Goal: Transaction & Acquisition: Obtain resource

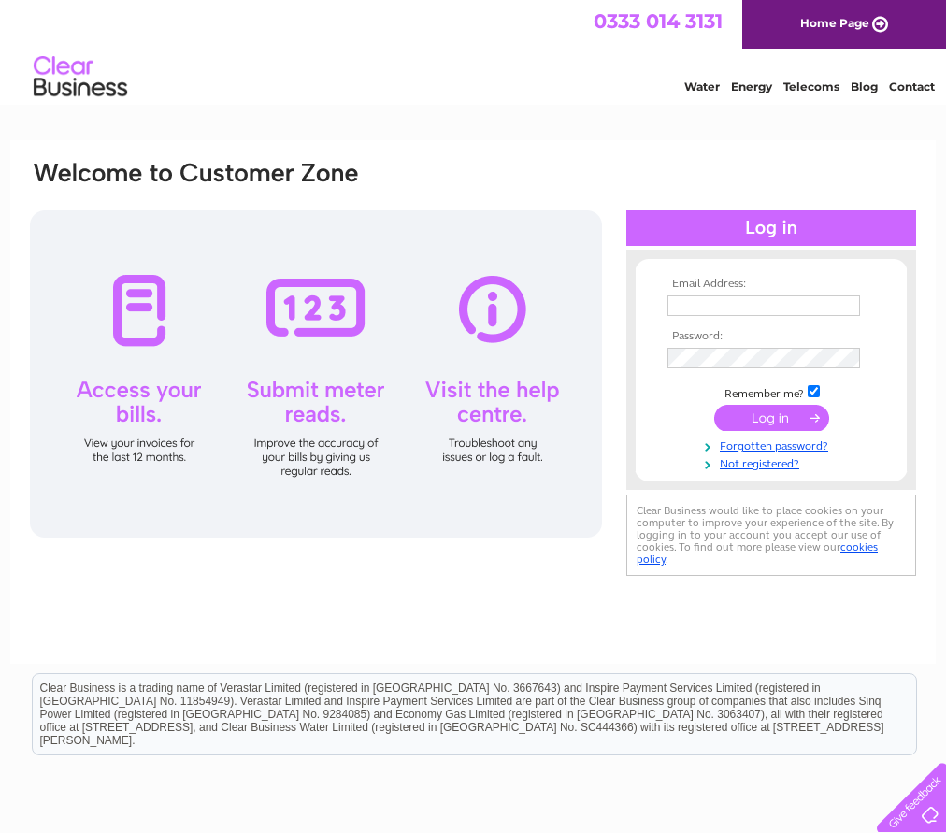
click at [692, 304] on input "text" at bounding box center [763, 305] width 193 height 21
type input "tk@ses-marine.com"
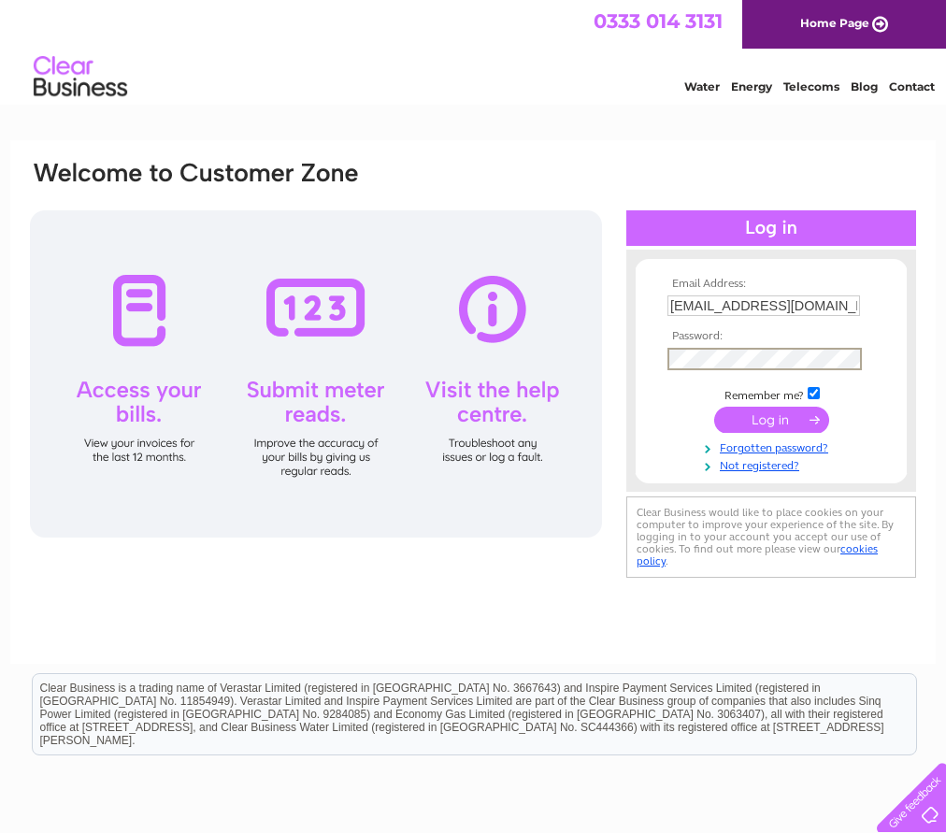
click at [785, 419] on input "submit" at bounding box center [771, 420] width 115 height 26
click at [762, 418] on input "submit" at bounding box center [771, 418] width 115 height 26
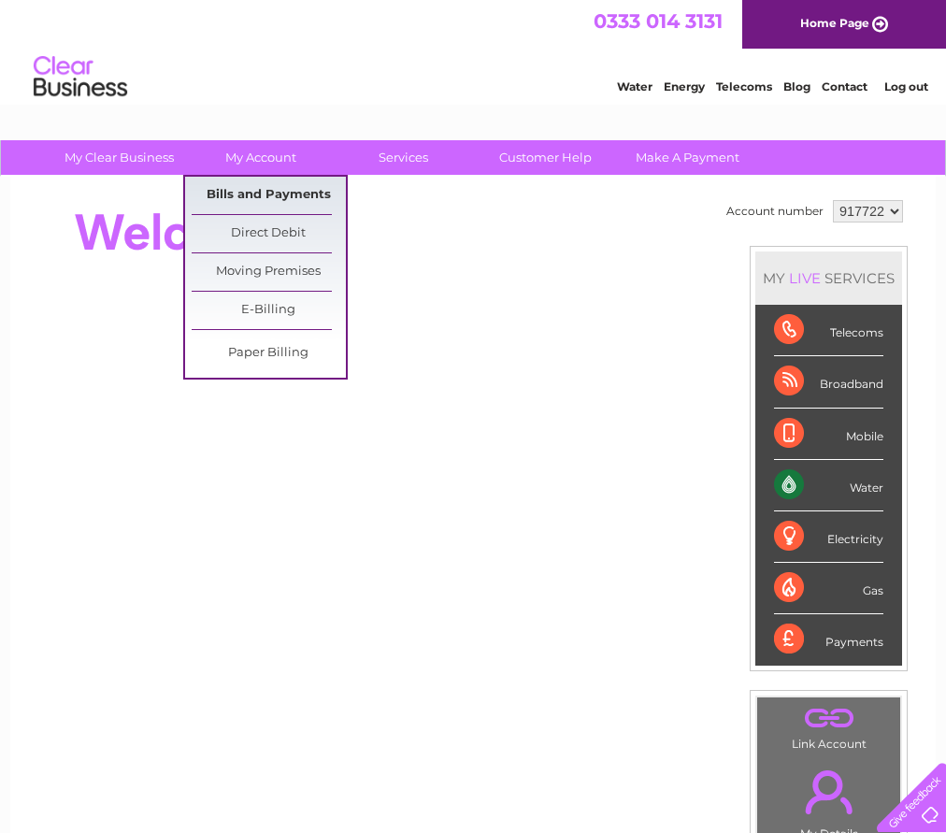
click at [289, 202] on link "Bills and Payments" at bounding box center [269, 195] width 154 height 37
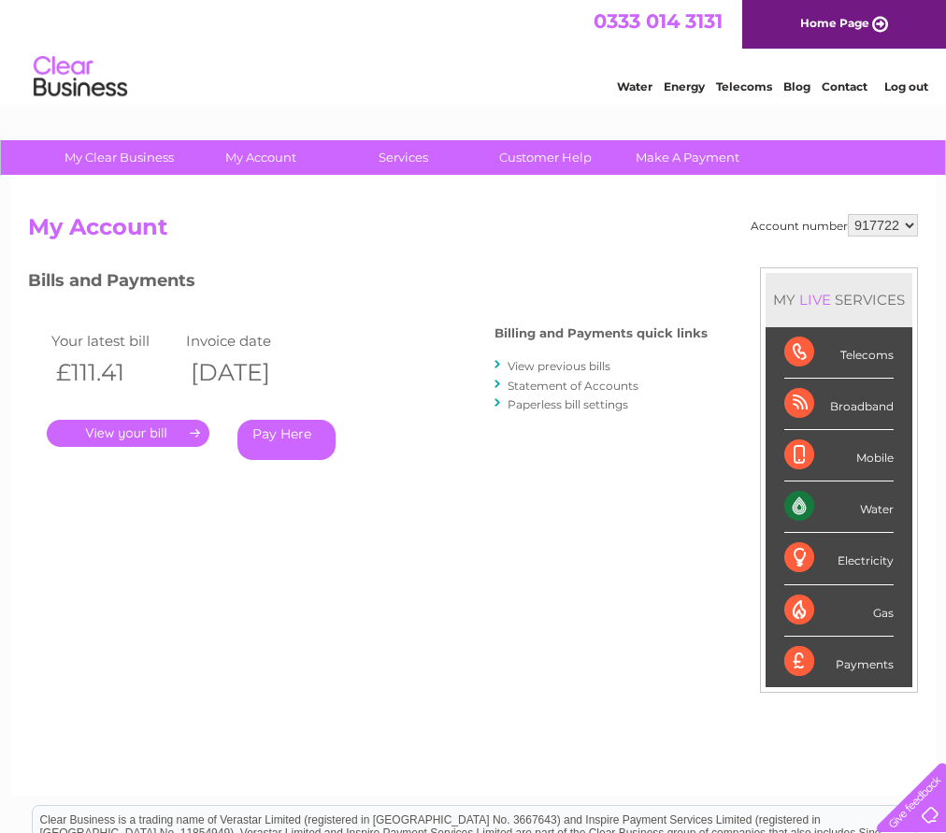
click at [121, 435] on link "." at bounding box center [128, 433] width 163 height 27
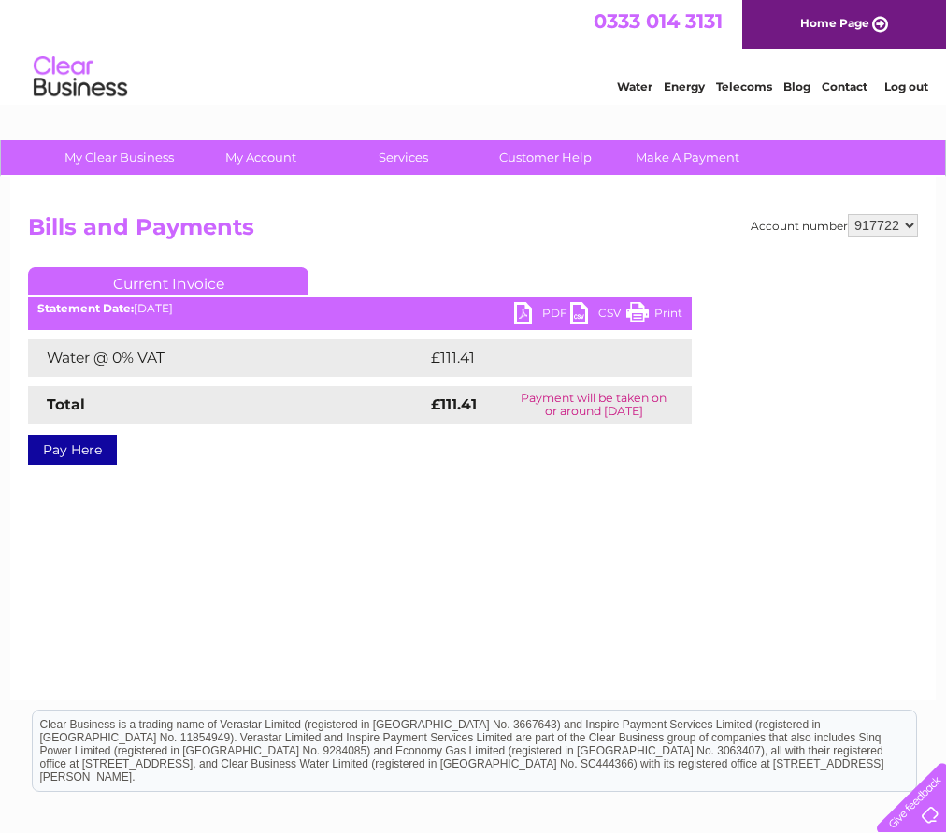
click at [526, 317] on link "PDF" at bounding box center [542, 315] width 56 height 27
click at [912, 227] on select "917722 964600" at bounding box center [883, 225] width 70 height 22
select select "964600"
click at [848, 214] on select "917722 964600" at bounding box center [883, 225] width 70 height 22
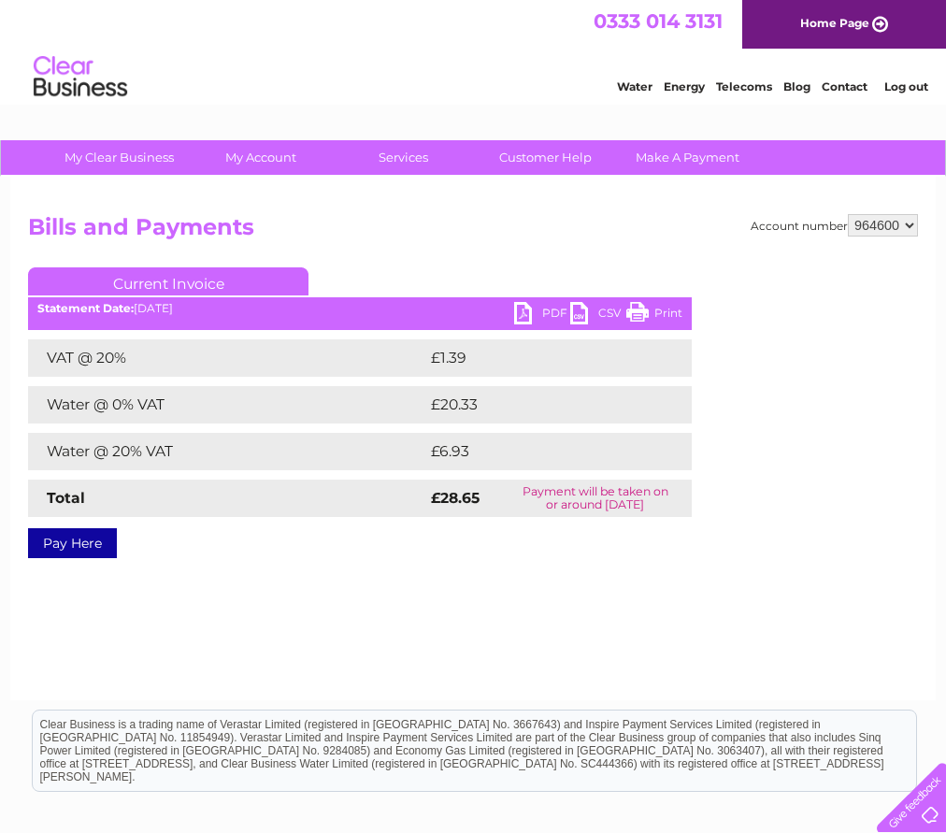
click at [543, 313] on link "PDF" at bounding box center [542, 315] width 56 height 27
click at [896, 92] on link "Log out" at bounding box center [906, 86] width 44 height 14
